Goal: Information Seeking & Learning: Compare options

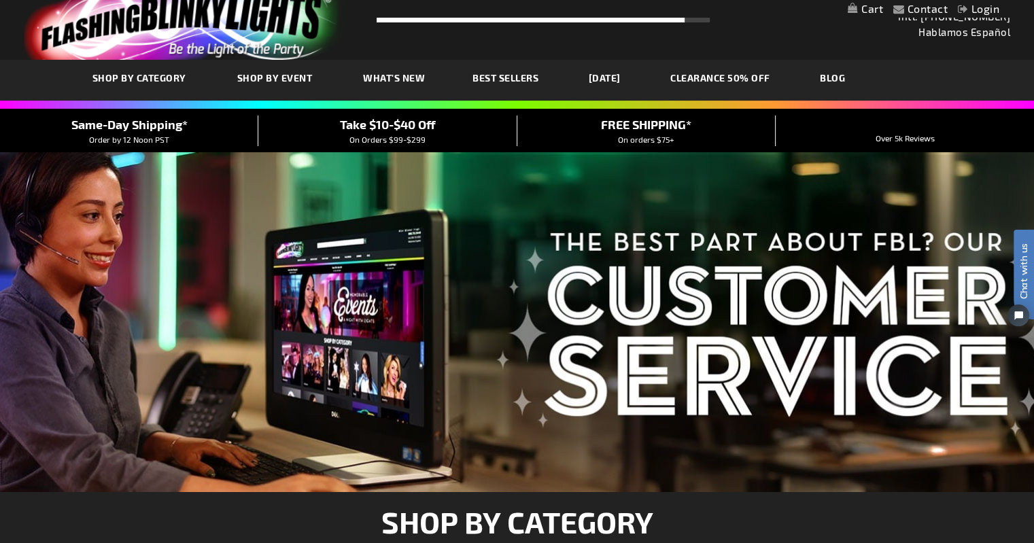
scroll to position [8, 0]
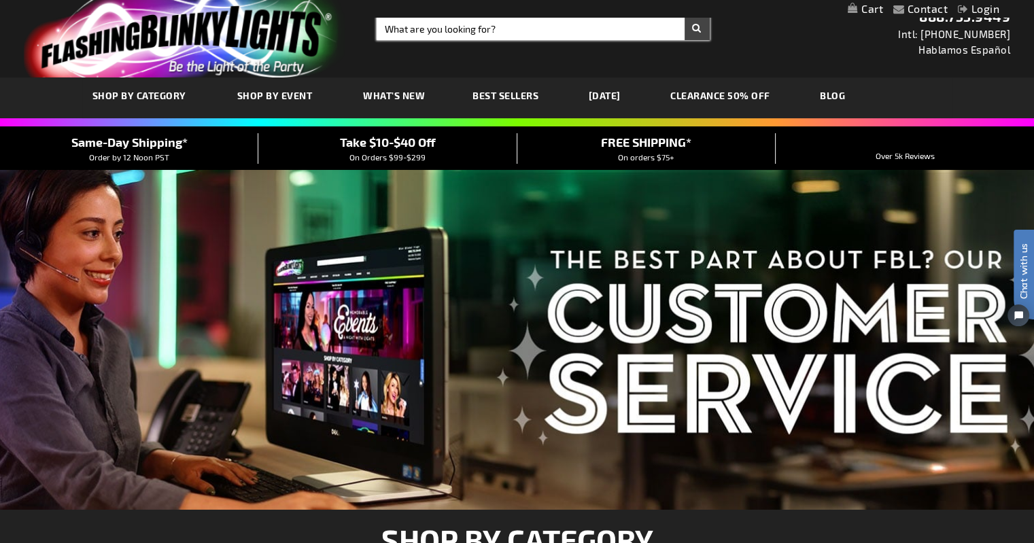
click at [473, 28] on input "Search" at bounding box center [543, 28] width 333 height 23
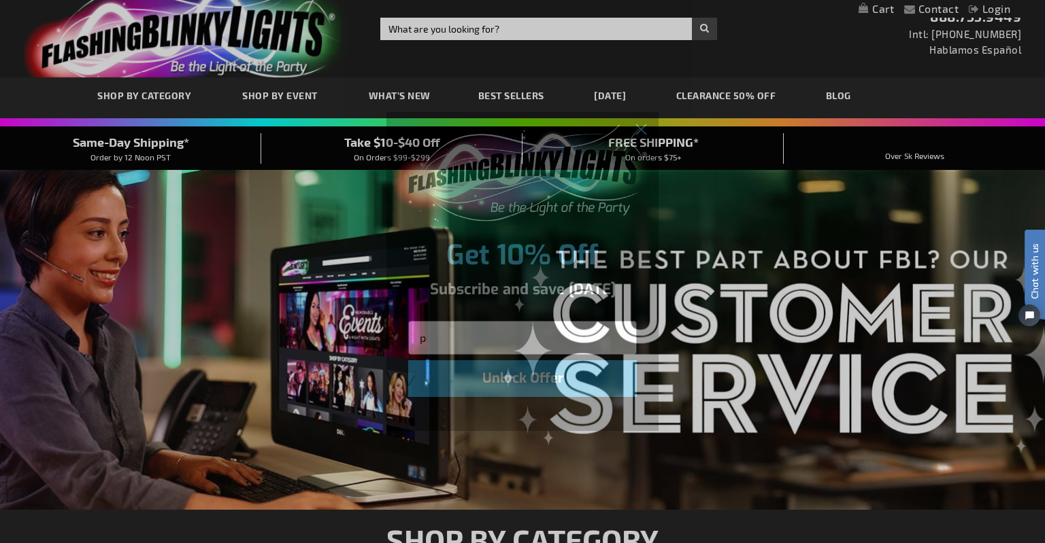
type input "p"
click at [406, 24] on div "Close dialog Get 10% Off Subscribe and save today p Unlock Offer Submit" at bounding box center [522, 271] width 1045 height 543
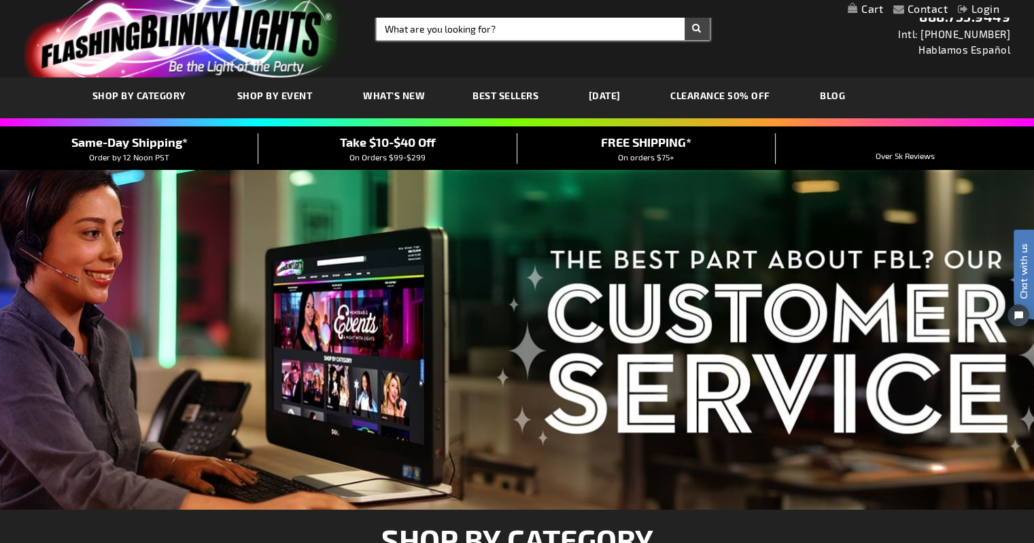
click at [406, 24] on input "Search" at bounding box center [543, 28] width 333 height 23
type input "pumpkin"
click at [685, 17] on button "Search" at bounding box center [697, 28] width 25 height 23
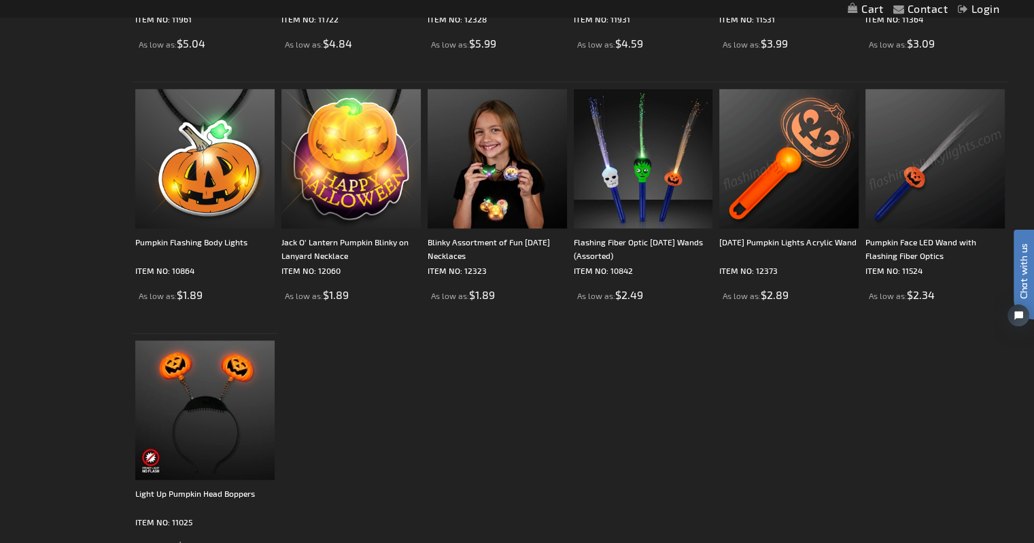
scroll to position [948, 0]
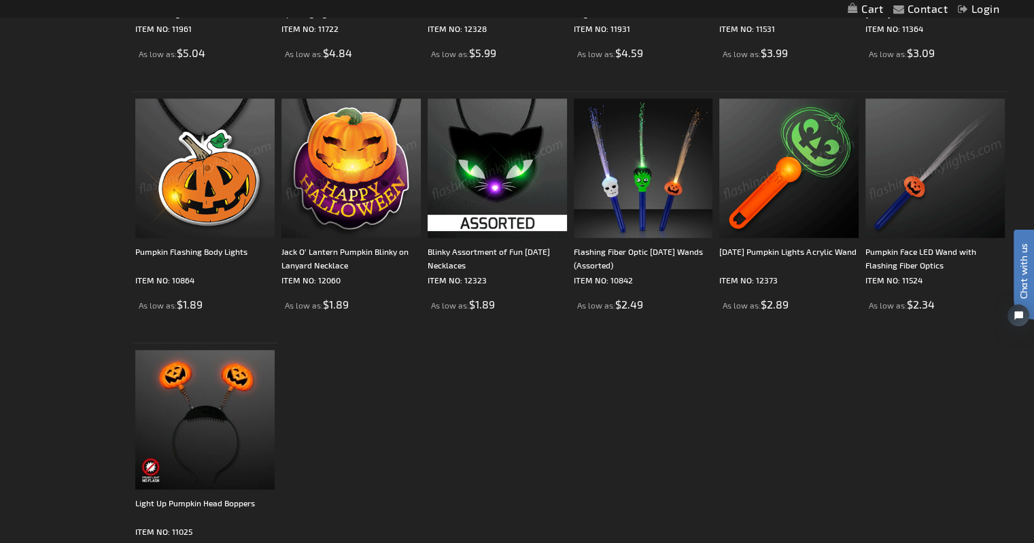
click at [949, 179] on img at bounding box center [935, 168] width 139 height 139
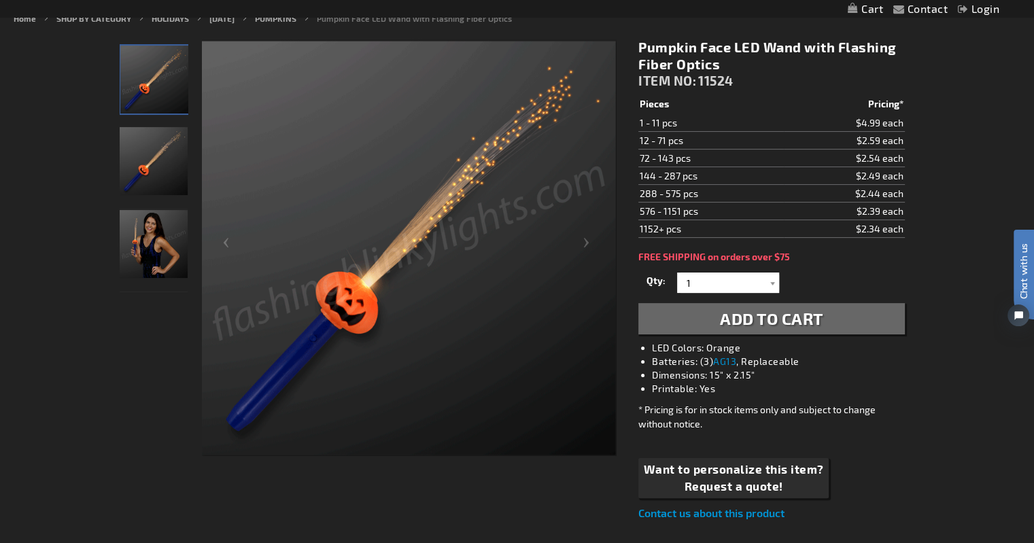
scroll to position [174, 0]
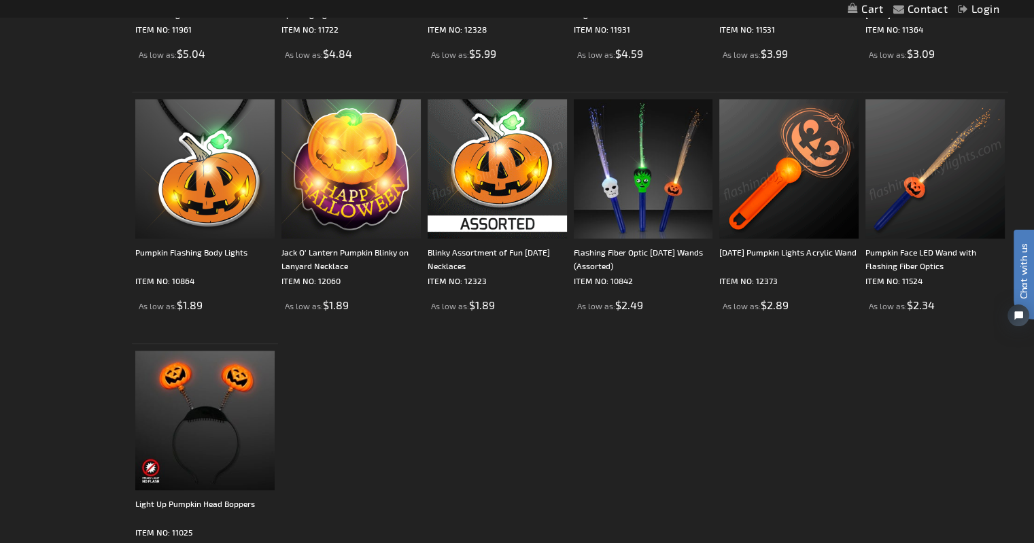
scroll to position [950, 0]
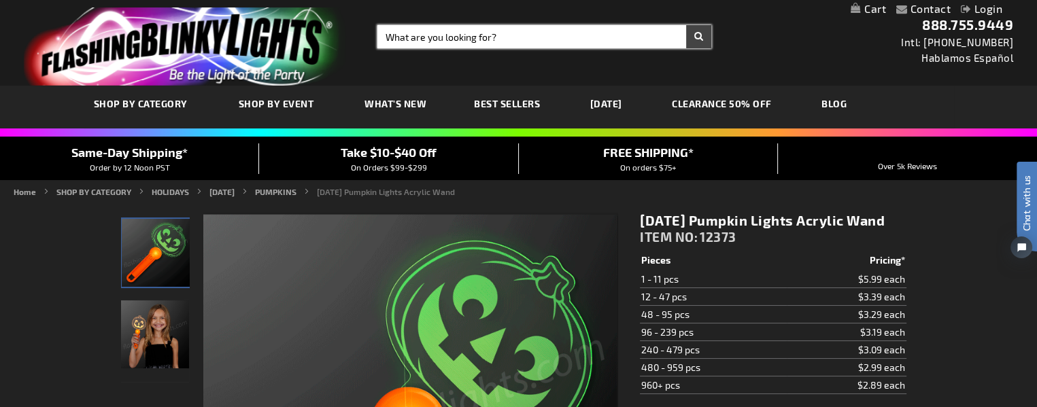
drag, startPoint x: 244, startPoint y: 145, endPoint x: 471, endPoint y: 40, distance: 250.1
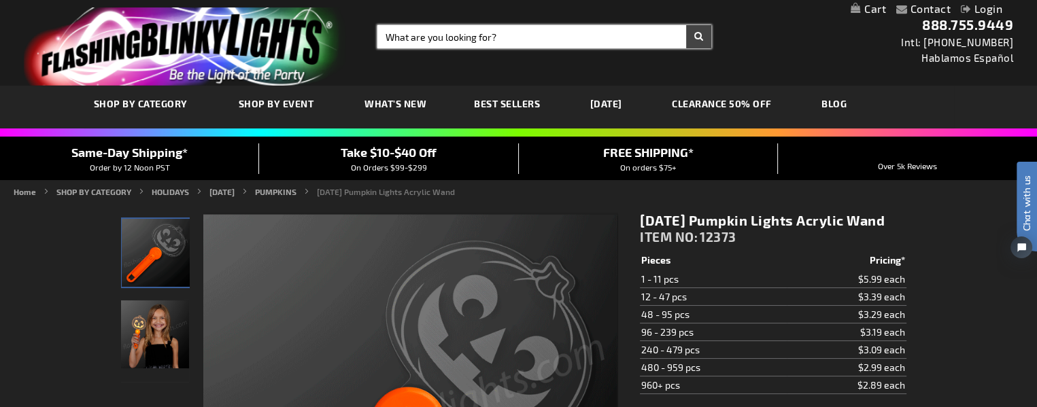
click at [471, 40] on input "Search" at bounding box center [544, 36] width 334 height 23
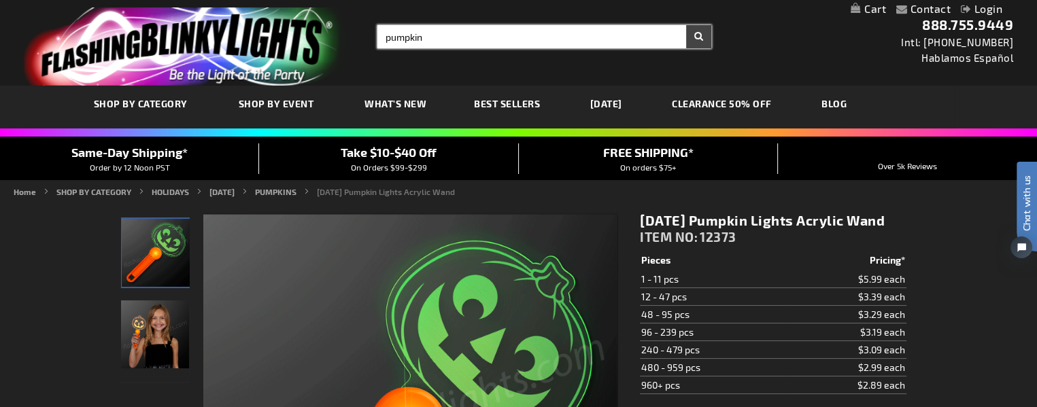
type input "pumpkin"
click at [686, 25] on button "Search" at bounding box center [698, 36] width 25 height 23
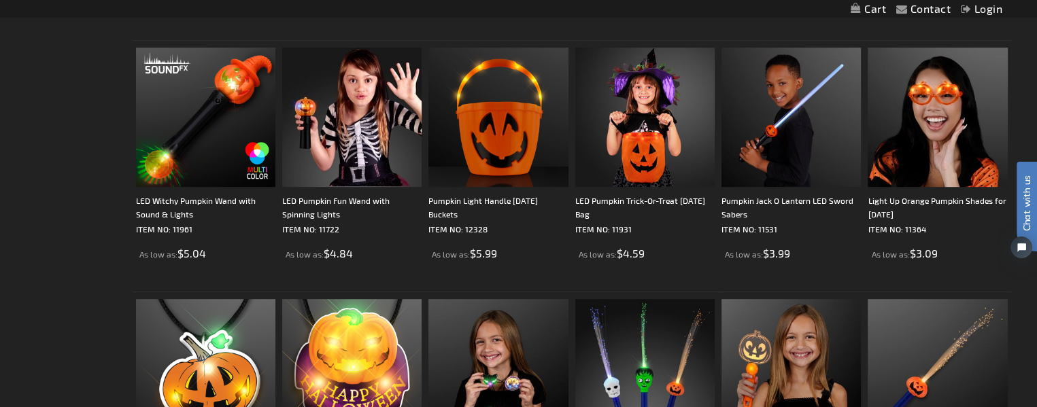
scroll to position [748, 0]
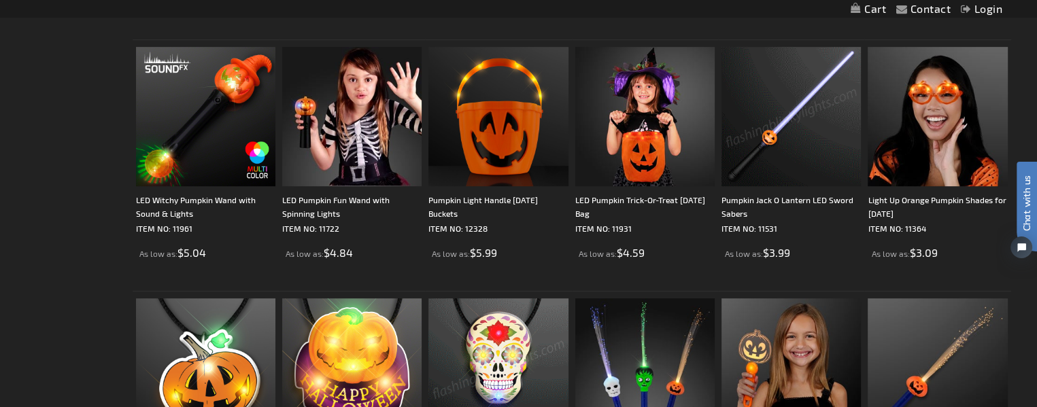
click at [759, 150] on img at bounding box center [790, 116] width 139 height 139
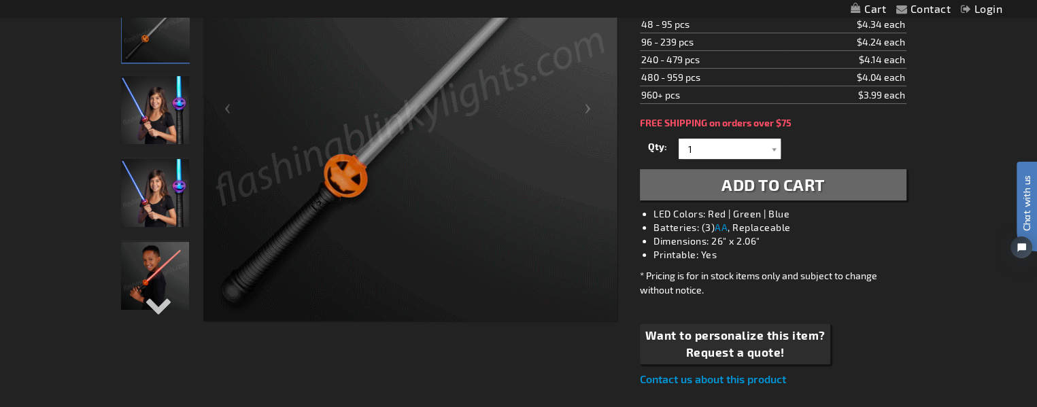
scroll to position [309, 0]
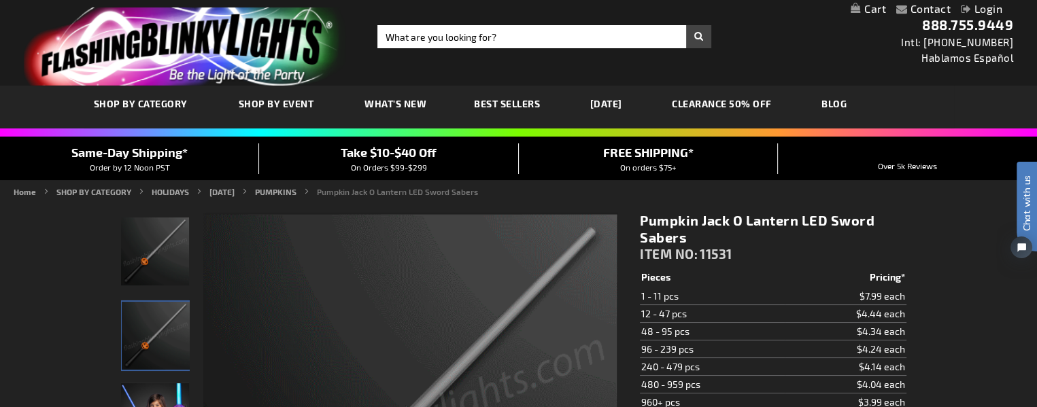
scroll to position [0, 0]
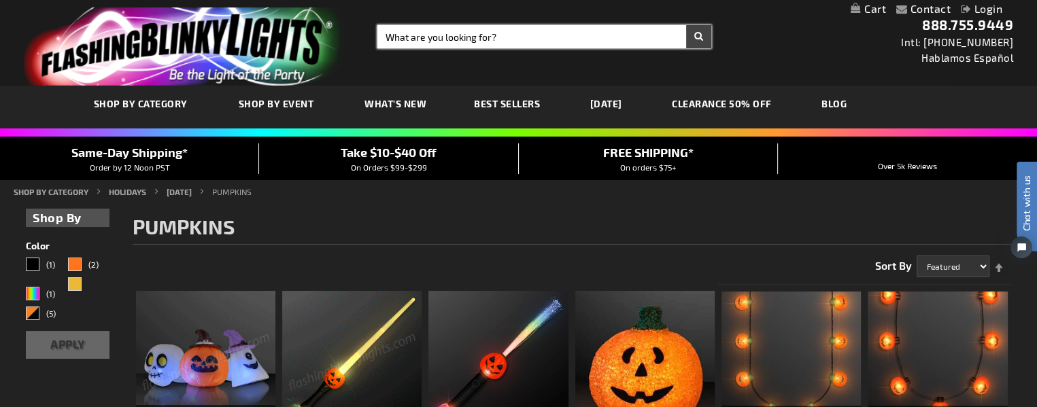
click at [498, 34] on input "Search" at bounding box center [544, 36] width 334 height 23
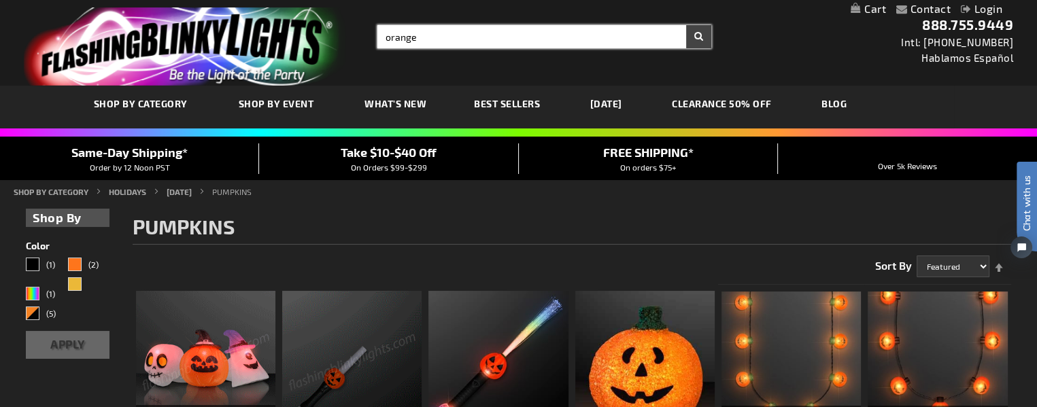
type input "orange"
click at [686, 25] on button "Search" at bounding box center [698, 36] width 25 height 23
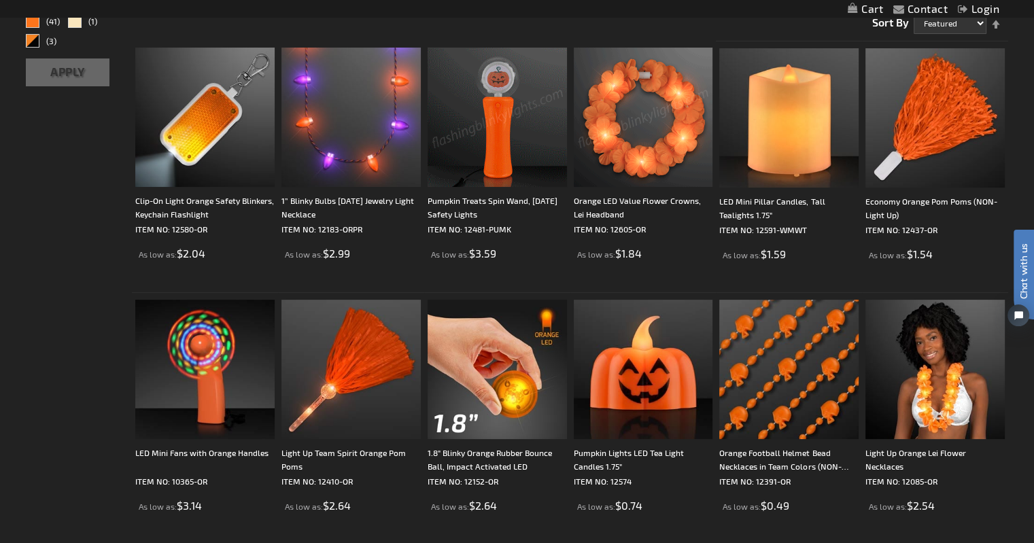
scroll to position [244, 0]
click at [513, 126] on img at bounding box center [497, 116] width 139 height 139
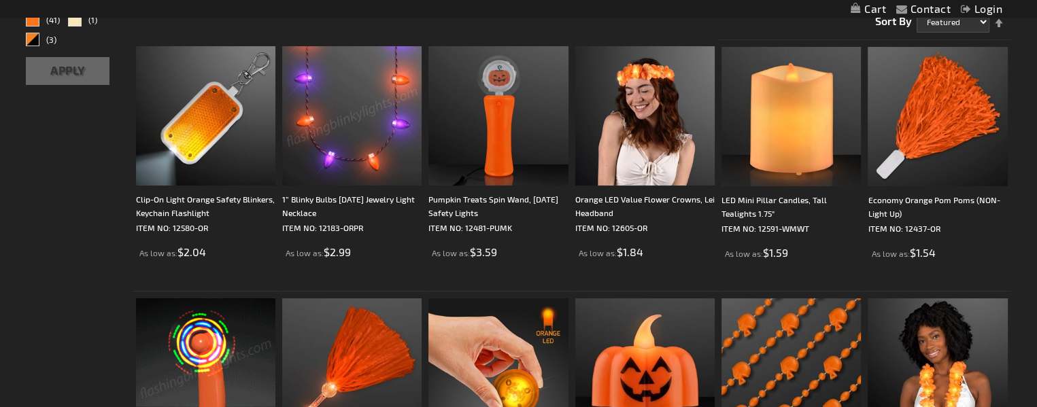
scroll to position [244, 0]
click at [194, 358] on img at bounding box center [205, 368] width 139 height 139
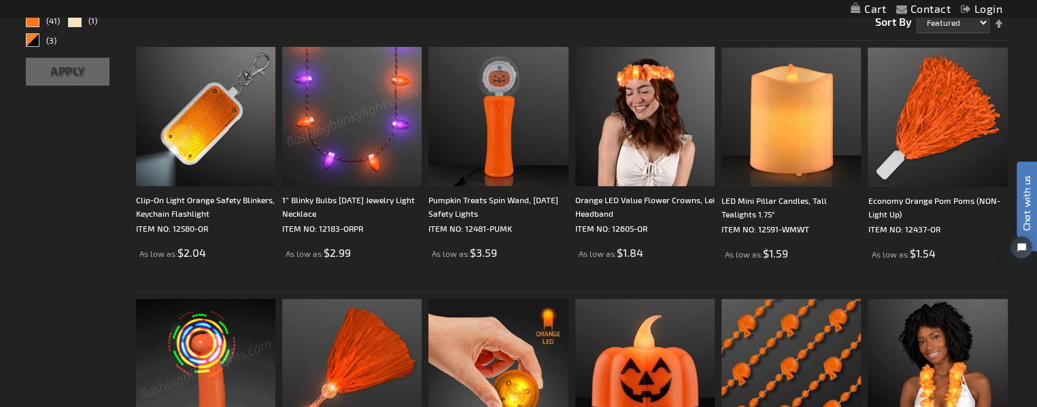
scroll to position [0, 0]
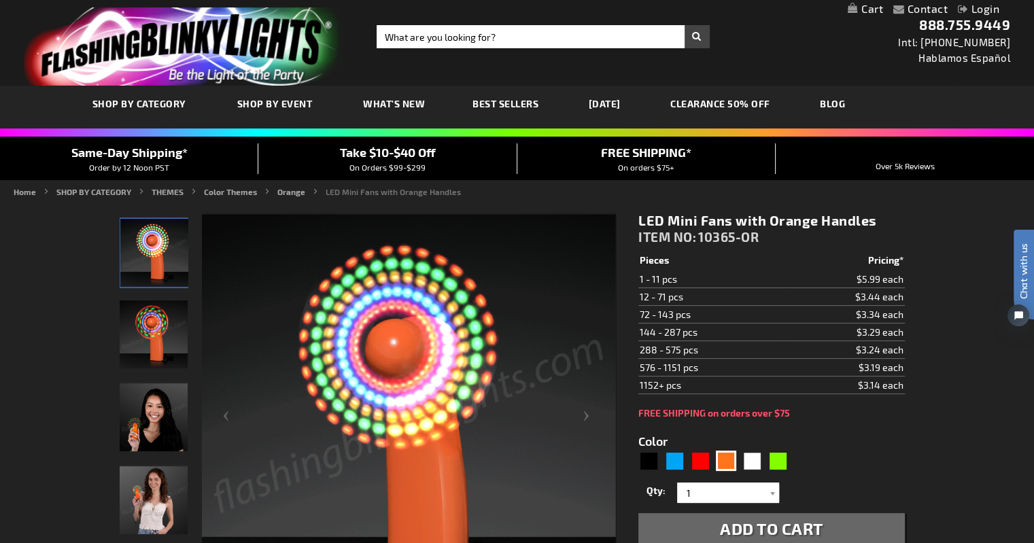
click at [170, 407] on img "Woman displaying LED Mini Fans with Orange Handles" at bounding box center [154, 500] width 68 height 68
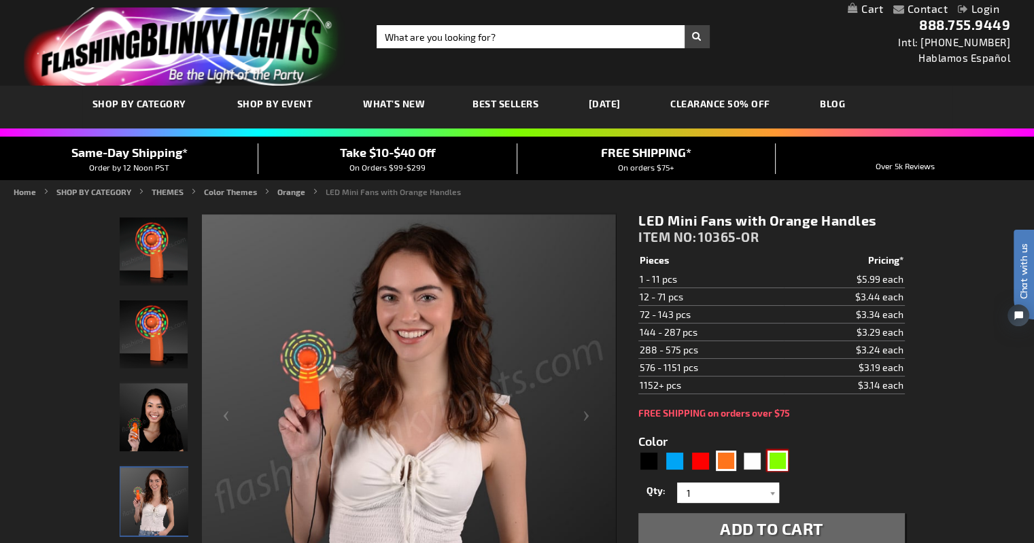
click at [777, 407] on div "Green" at bounding box center [778, 461] width 20 height 20
type input "5648"
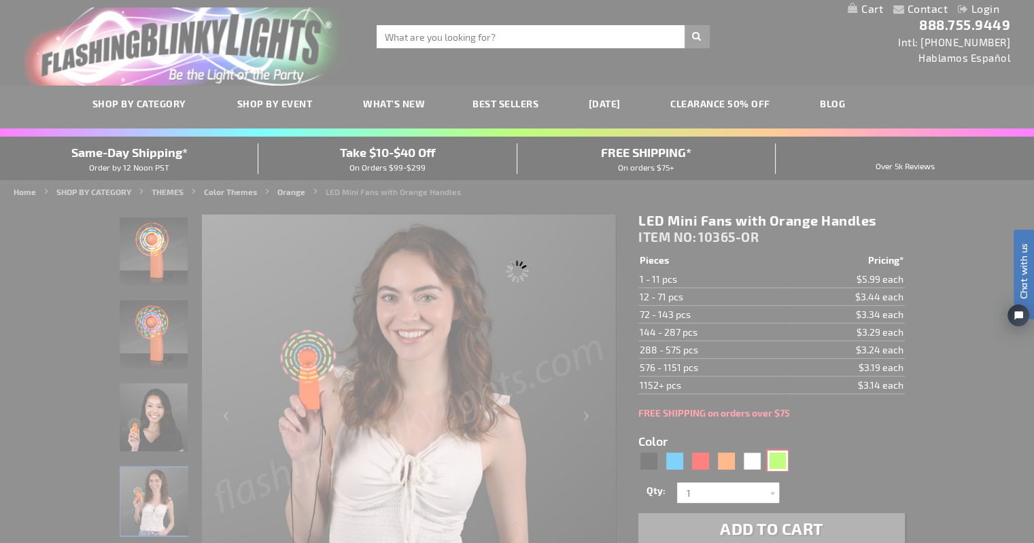
type input "10365-GN"
type input "Customize - LED Mini Fans with Green Handles - ITEM NO: 10365-GN"
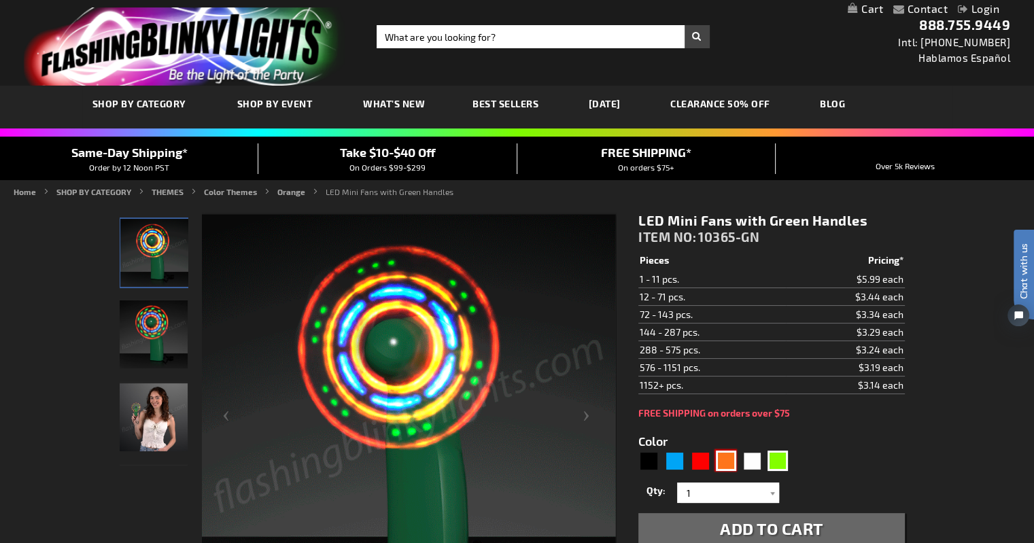
click at [730, 407] on div "Orange" at bounding box center [726, 461] width 20 height 20
type input "5637"
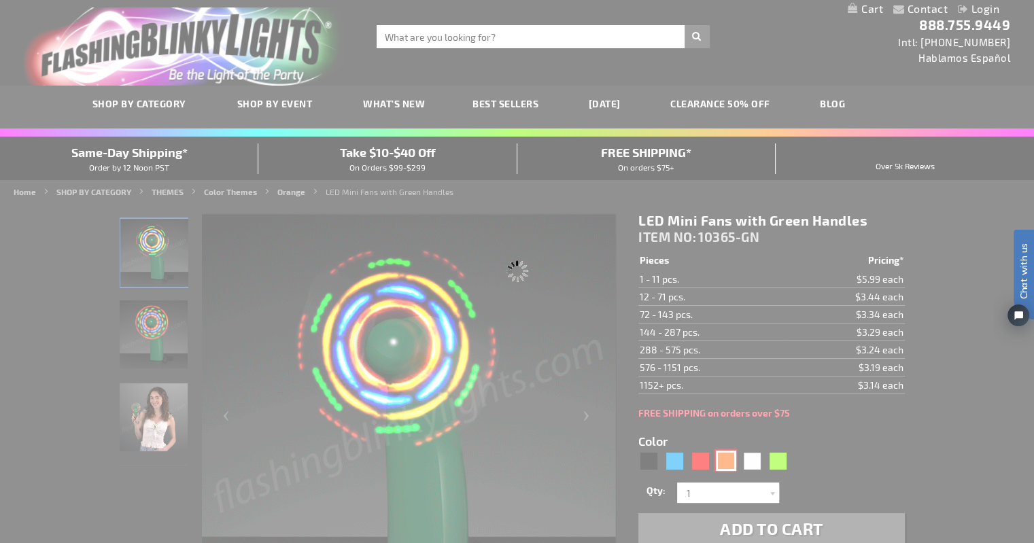
type input "10365-OR"
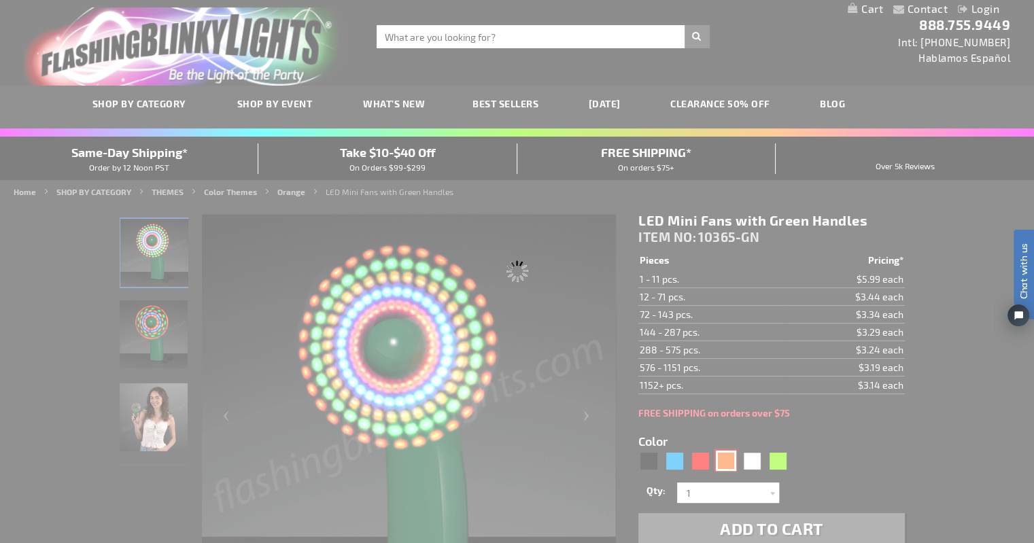
type input "Customize - LED Mini Fans with Orange Handles - ITEM NO: 10365-OR"
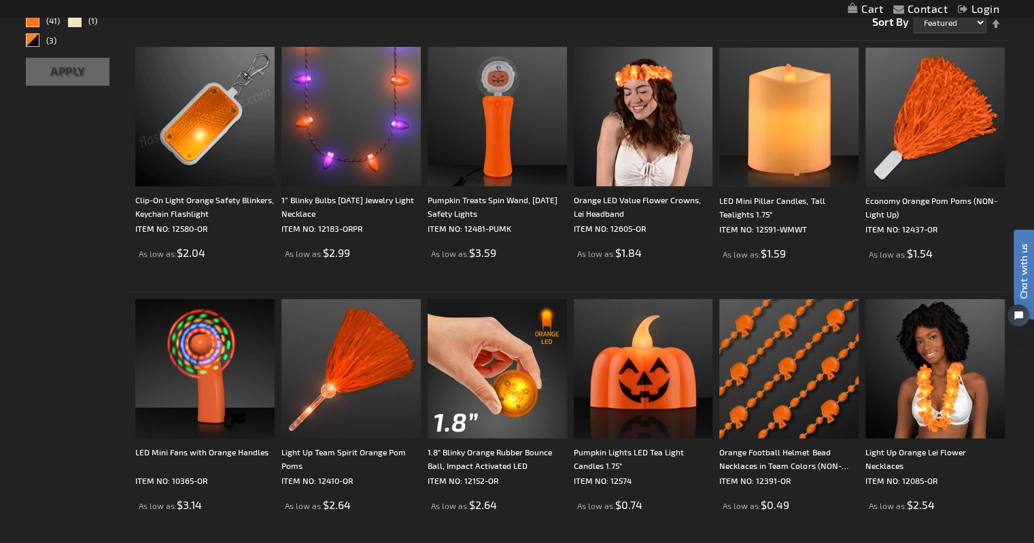
click at [199, 110] on img at bounding box center [204, 116] width 139 height 139
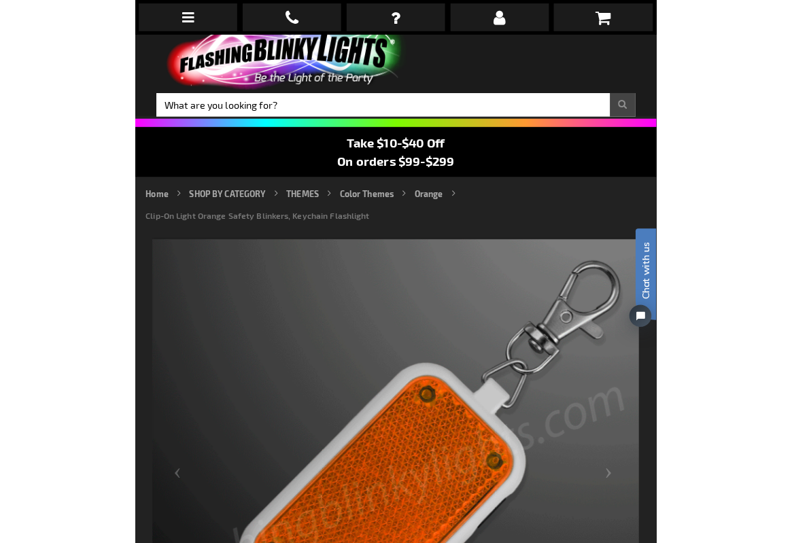
scroll to position [14, 0]
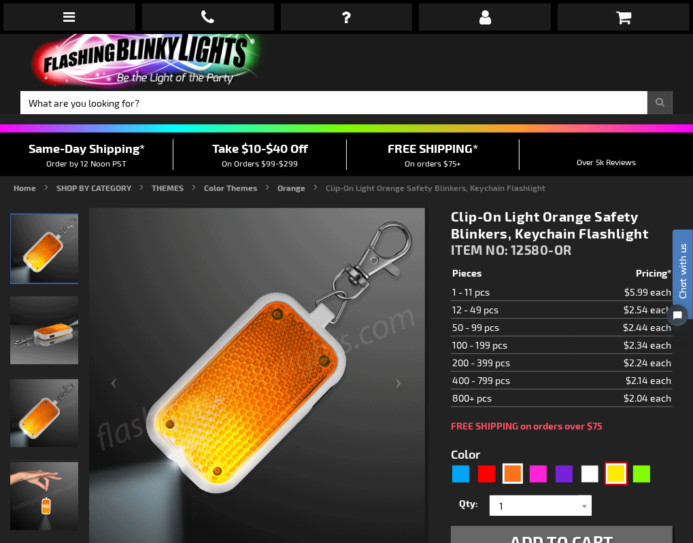
click at [617, 464] on div "Yellow" at bounding box center [616, 474] width 20 height 20
type input "5647"
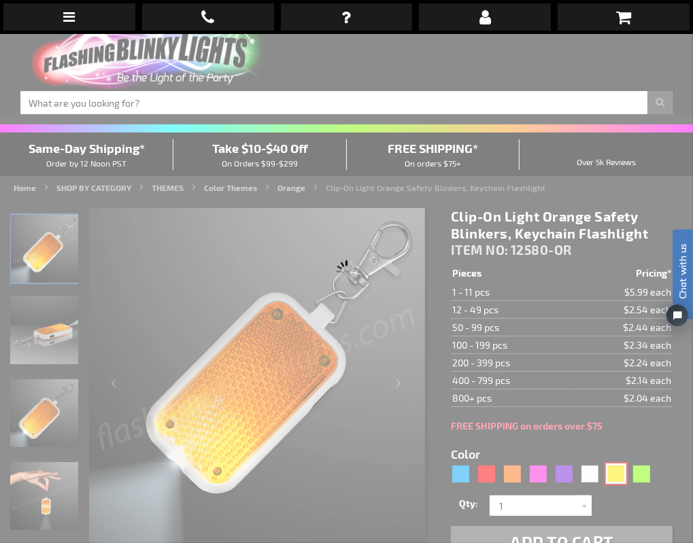
type input "12580-YL"
type input "Customize - Clip-On Light Yellow Safety Blinkers, Keychain Flashlight - ITEM NO…"
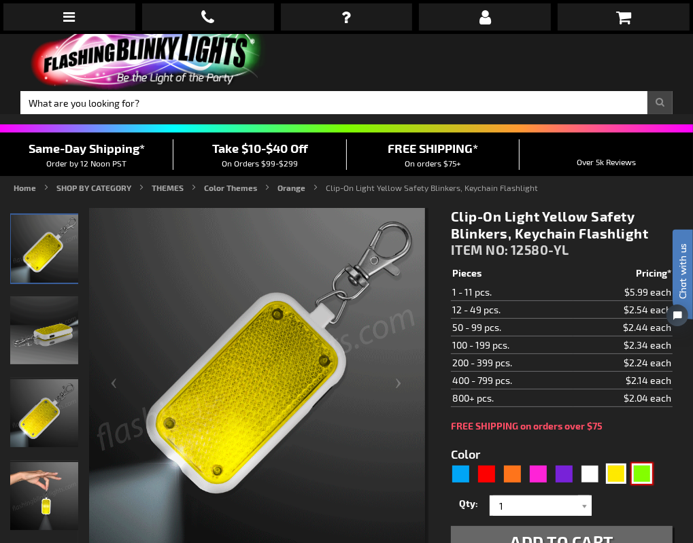
click at [643, 464] on div "Green" at bounding box center [642, 474] width 20 height 20
type input "5648"
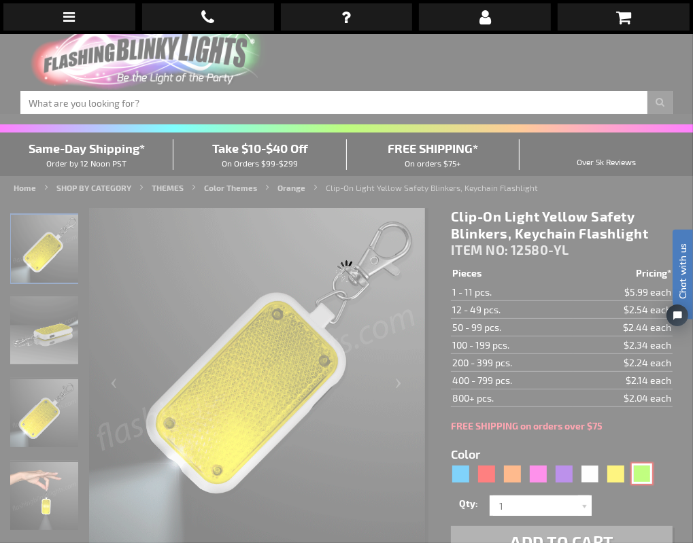
type input "12580-GN"
type input "Customize - Green Safety Blinkers, Flashlight Keychain Clip - ITEM NO: 12580-GN"
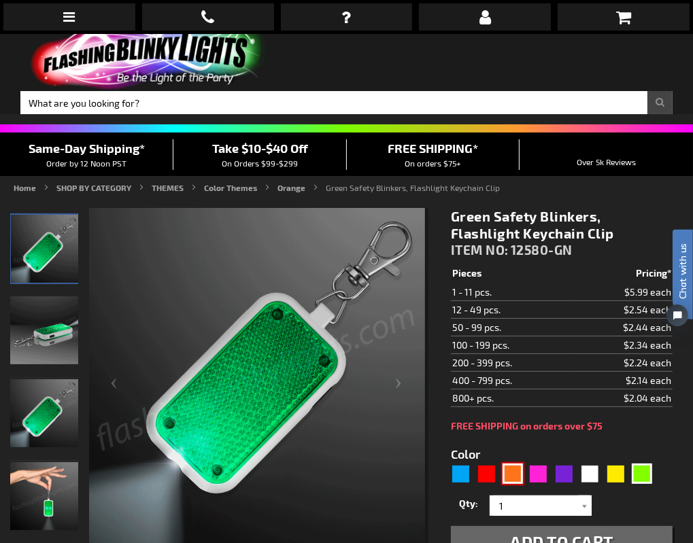
click at [509, 464] on div "Orange" at bounding box center [513, 474] width 20 height 20
type input "5637"
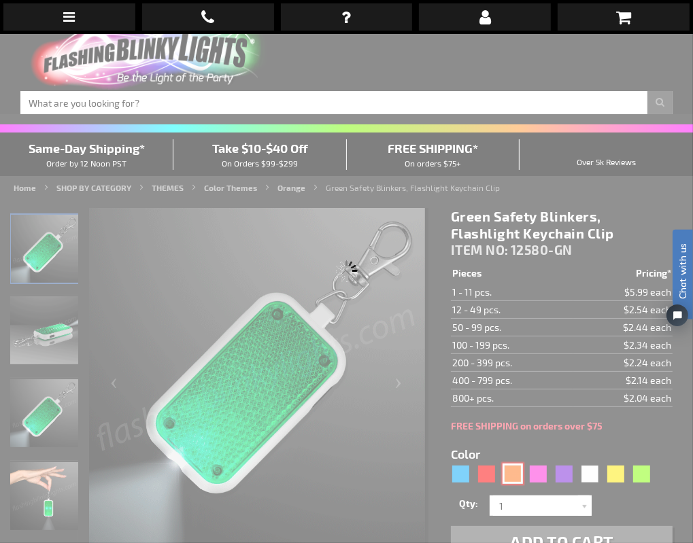
type input "12580-OR"
type input "Customize - Clip-On Light Orange Safety Blinkers, Keychain Flashlight - ITEM NO…"
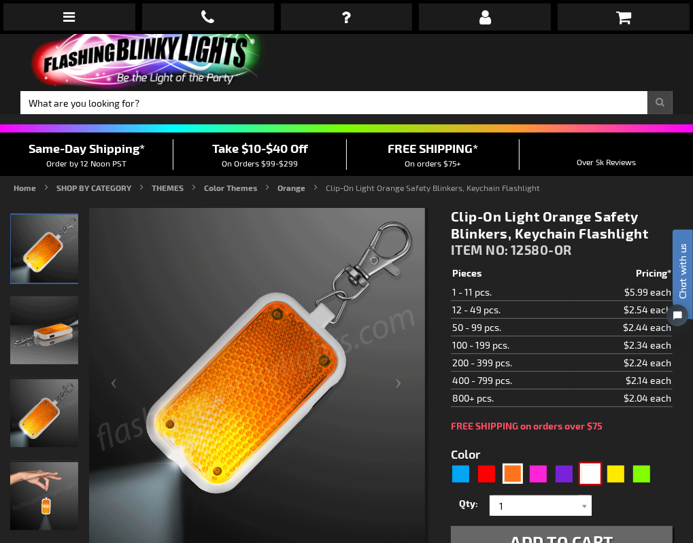
click at [588, 464] on div "White" at bounding box center [590, 474] width 20 height 20
type input "5646"
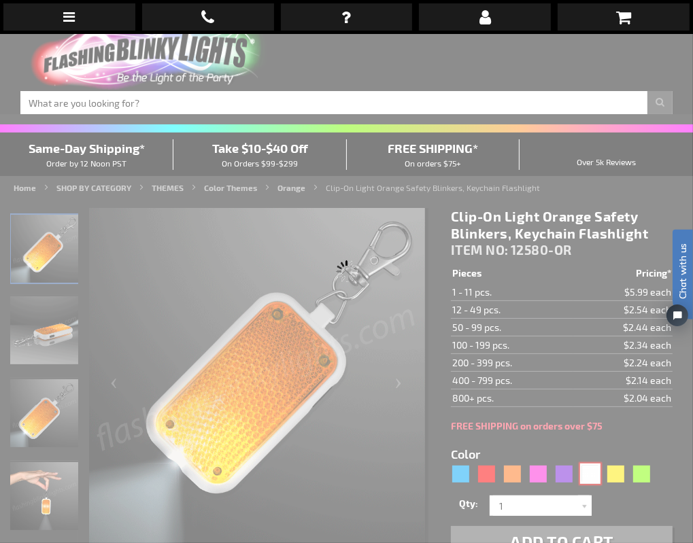
type input "12580-WT"
type input "Customize - Clip-On Light White Safety Blinkers, Keychain Flashlight - ITEM NO:…"
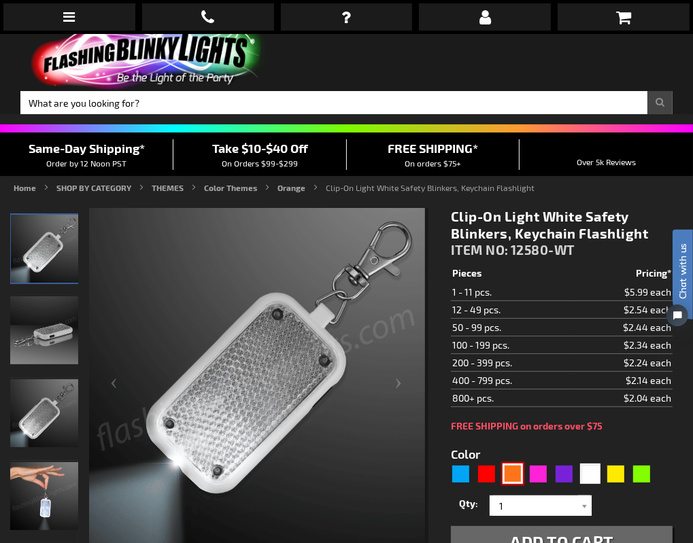
click at [515, 464] on div "Orange" at bounding box center [513, 474] width 20 height 20
type input "5637"
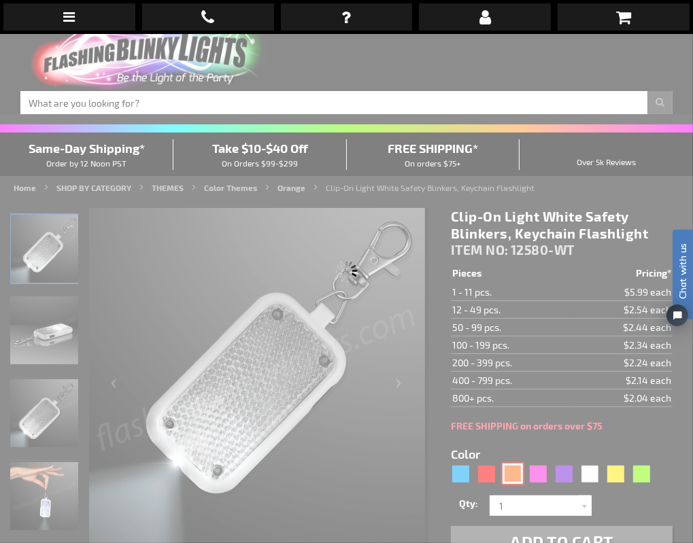
type input "12580-OR"
type input "Customize - Clip-On Light Orange Safety Blinkers, Keychain Flashlight - ITEM NO…"
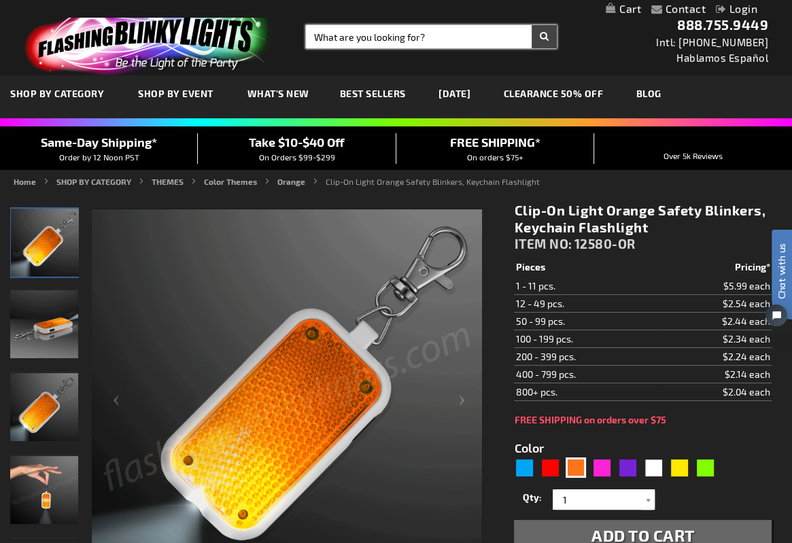
click at [339, 37] on input "Search" at bounding box center [431, 36] width 251 height 23
type input "orange"
click at [532, 25] on button "Search" at bounding box center [544, 36] width 25 height 23
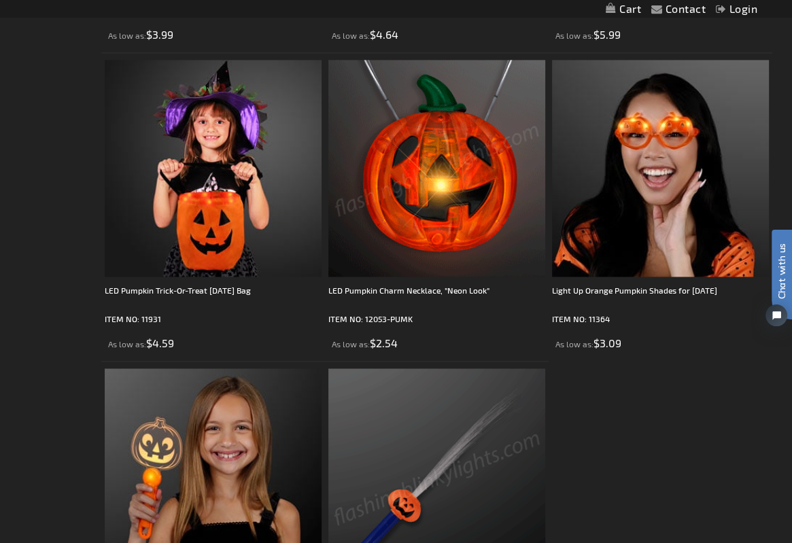
scroll to position [5469, 0]
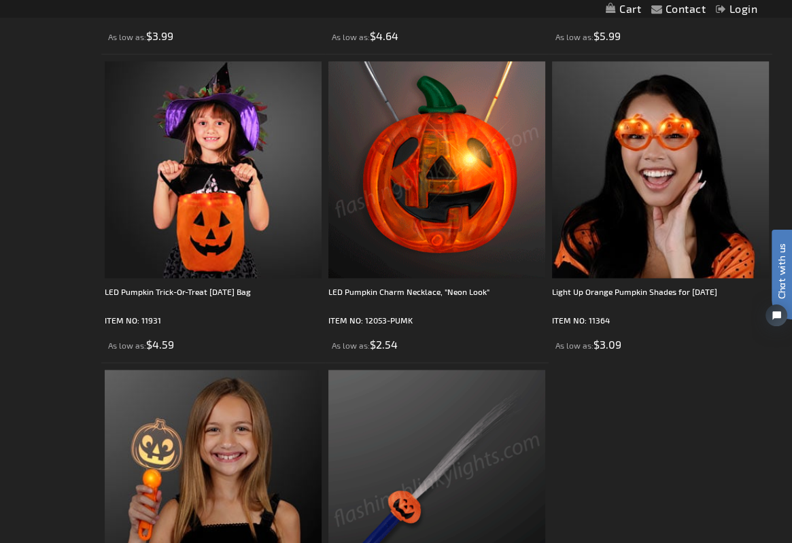
click at [409, 197] on img at bounding box center [436, 169] width 217 height 217
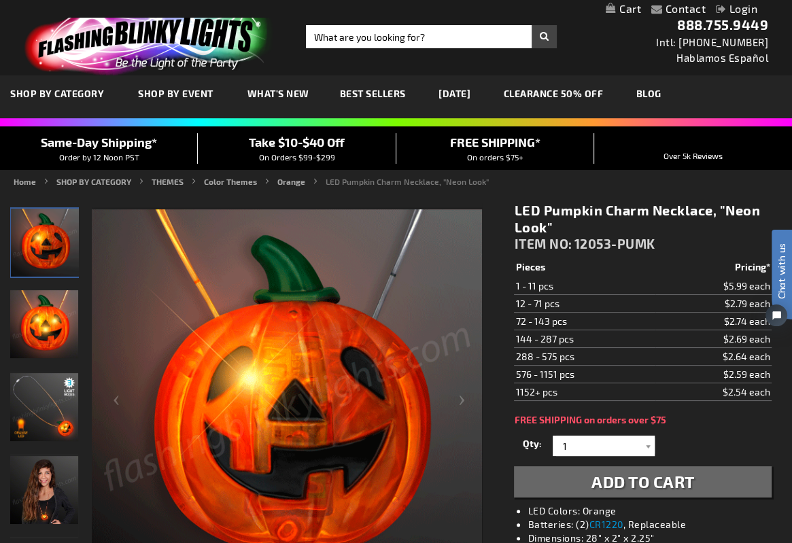
click at [55, 420] on img "Orange LED Light Up Pumpkin Charm Necklace" at bounding box center [44, 407] width 68 height 68
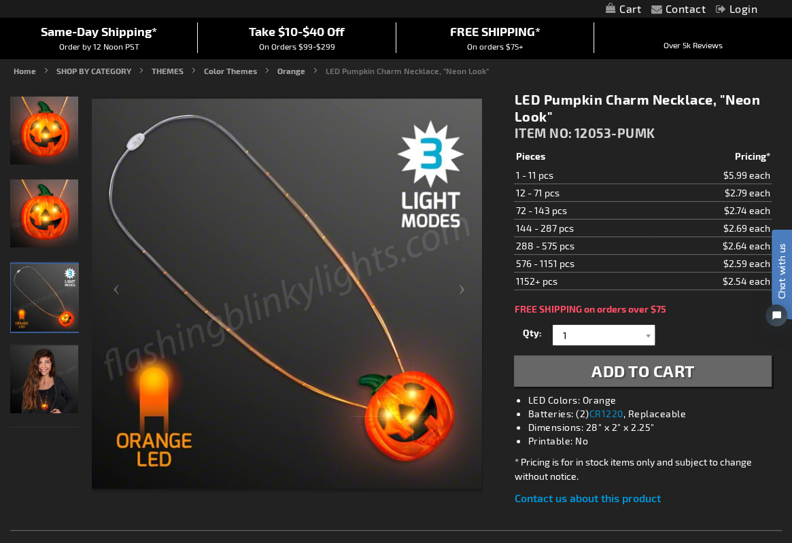
scroll to position [112, 0]
click at [36, 389] on img at bounding box center [44, 379] width 68 height 68
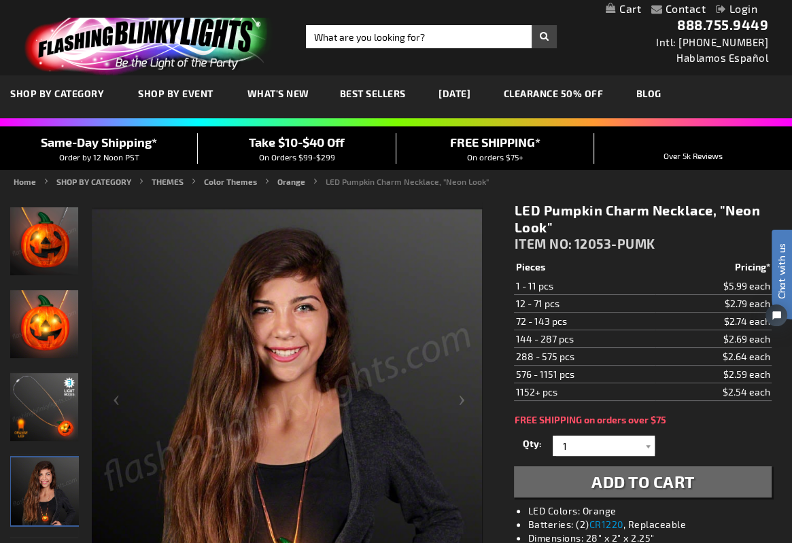
scroll to position [0, 0]
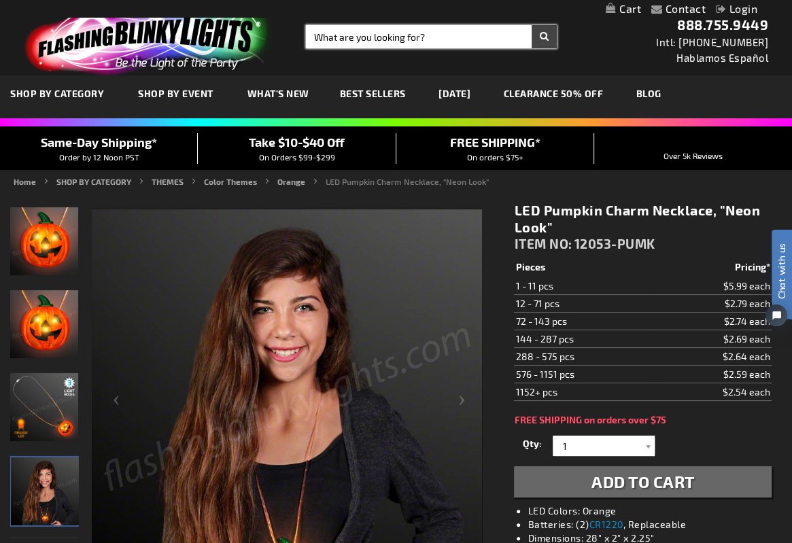
click at [339, 35] on input "Search" at bounding box center [431, 36] width 251 height 23
type input "orange"
click at [532, 25] on button "Search" at bounding box center [544, 36] width 25 height 23
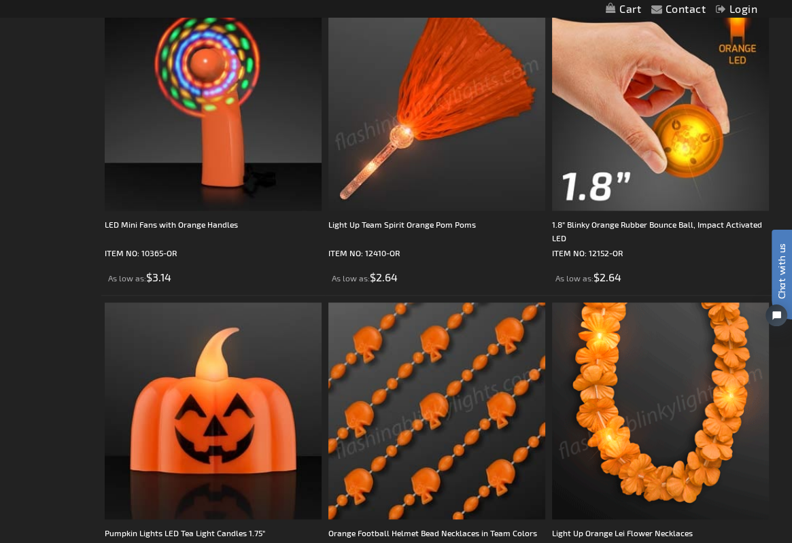
scroll to position [933, 0]
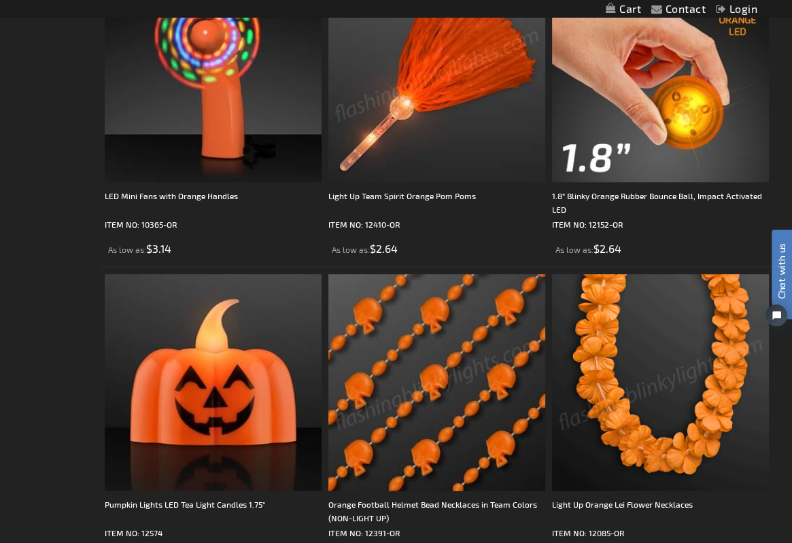
click at [648, 353] on img at bounding box center [660, 382] width 217 height 217
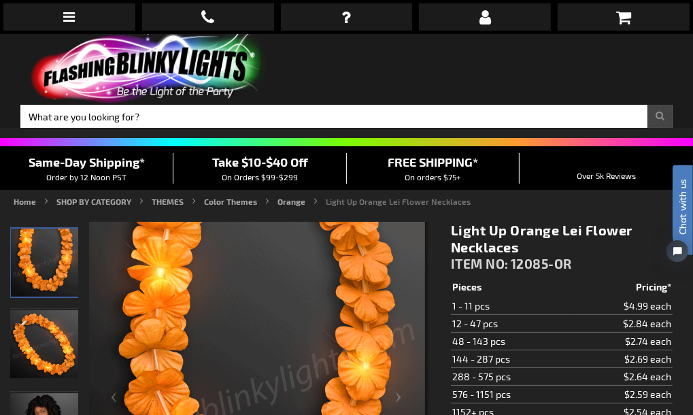
click at [253, 326] on img at bounding box center [255, 389] width 339 height 339
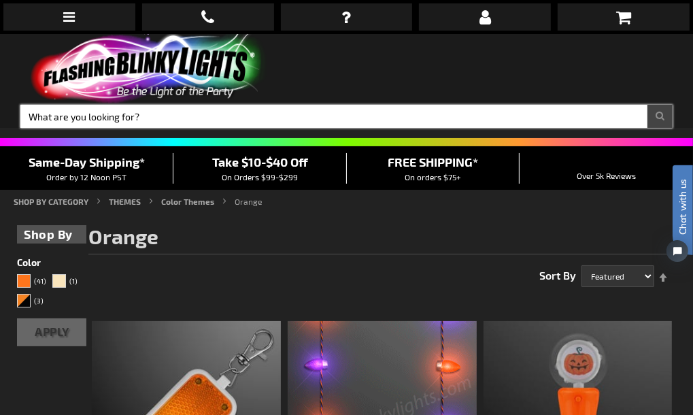
click at [397, 105] on input "Search" at bounding box center [346, 116] width 652 height 23
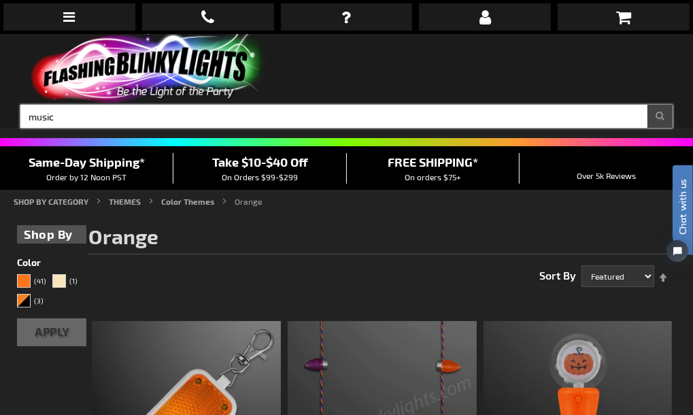
type input "music"
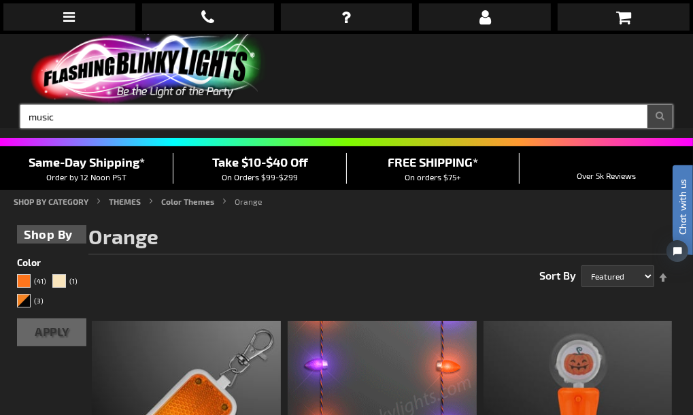
click at [647, 105] on button "Search" at bounding box center [659, 116] width 25 height 23
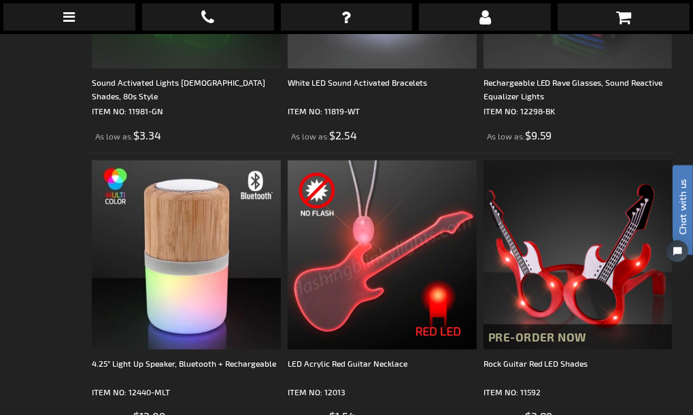
scroll to position [1003, 0]
click at [335, 190] on img at bounding box center [382, 254] width 189 height 189
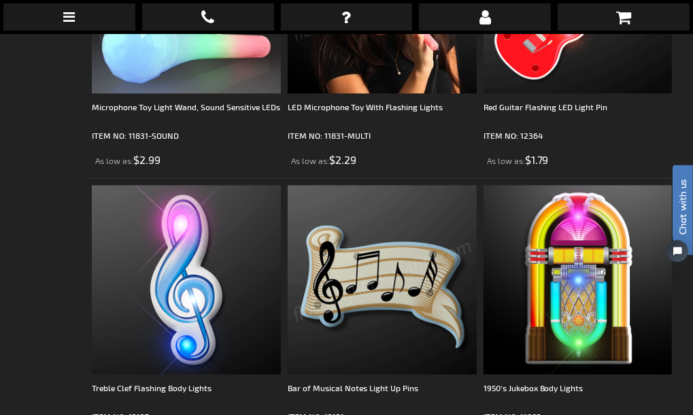
scroll to position [2101, 0]
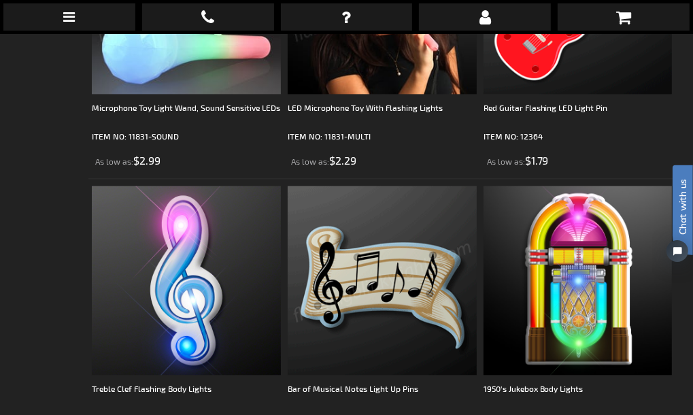
click at [371, 197] on img at bounding box center [382, 280] width 189 height 189
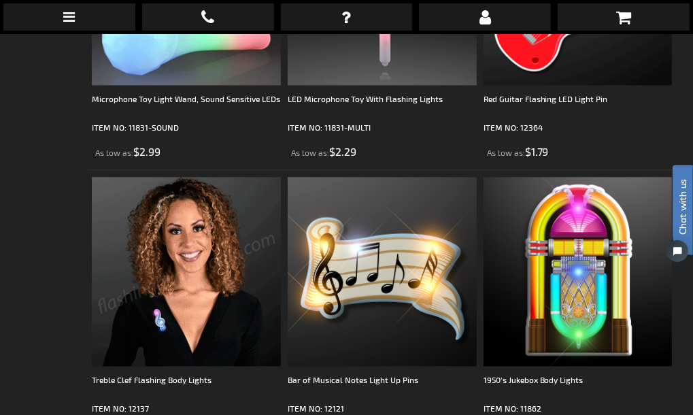
click at [173, 194] on img at bounding box center [186, 271] width 189 height 189
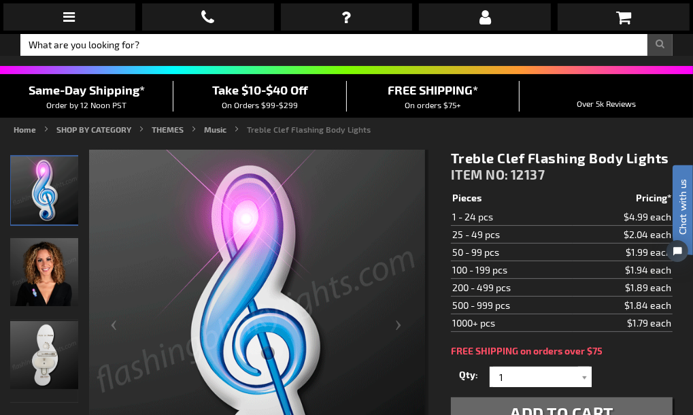
click at [49, 321] on img "Light Up Treble Clef LED Blinky Pin" at bounding box center [44, 355] width 68 height 68
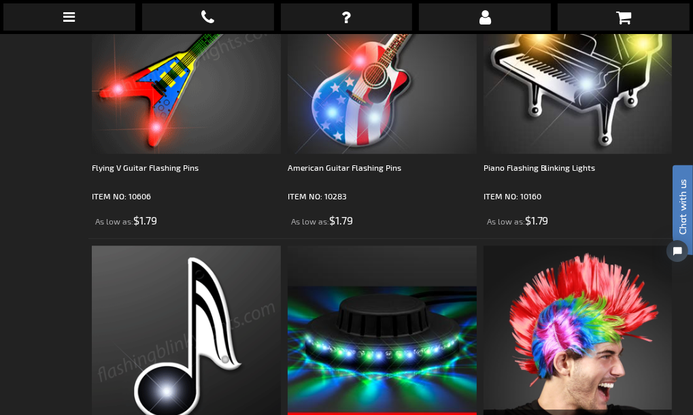
scroll to position [2602, 0]
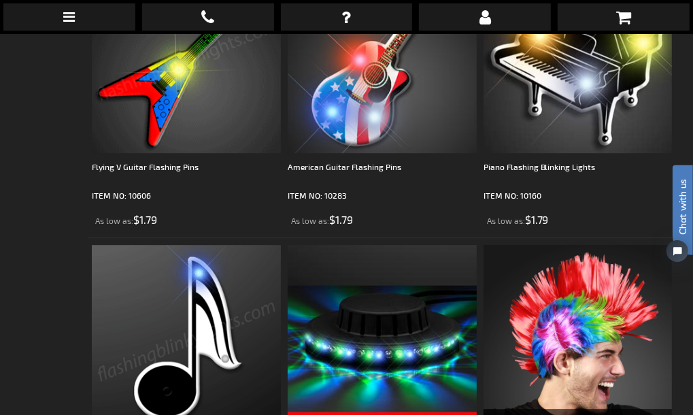
click at [163, 263] on img at bounding box center [186, 339] width 189 height 189
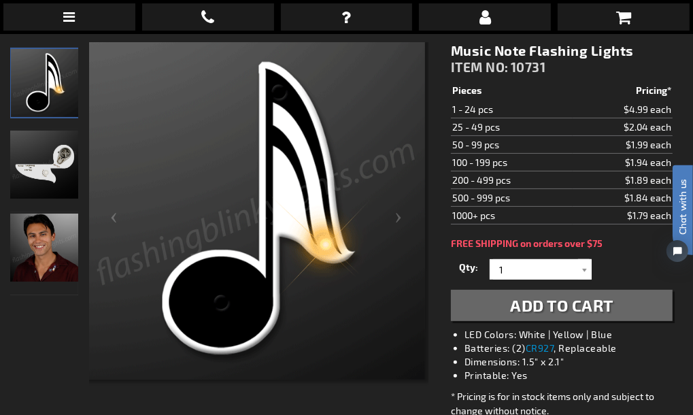
click at [54, 214] on img "Man wearing Music Note Flashing Pin" at bounding box center [44, 248] width 68 height 68
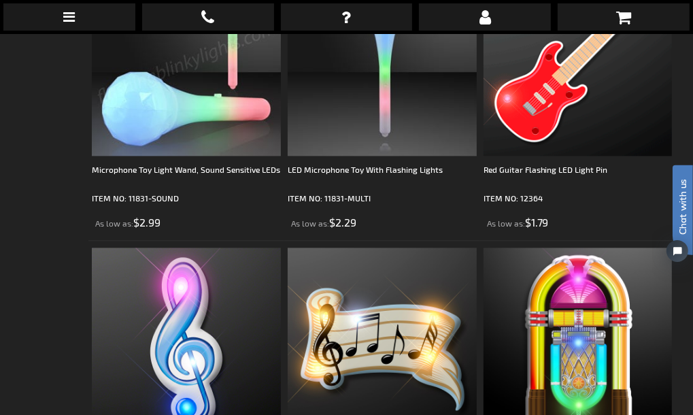
scroll to position [2001, 0]
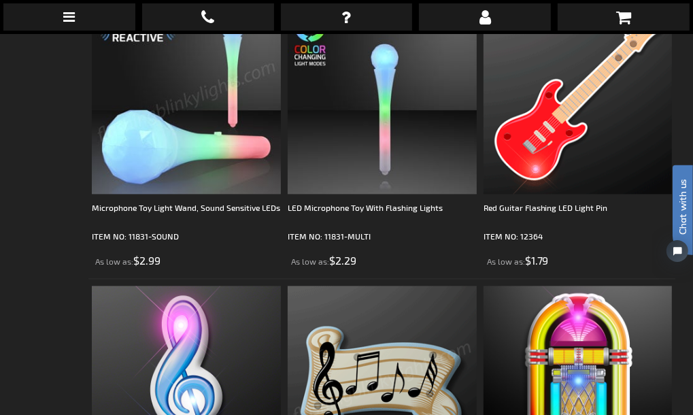
click at [362, 291] on img at bounding box center [382, 380] width 189 height 189
